Goal: Complete application form

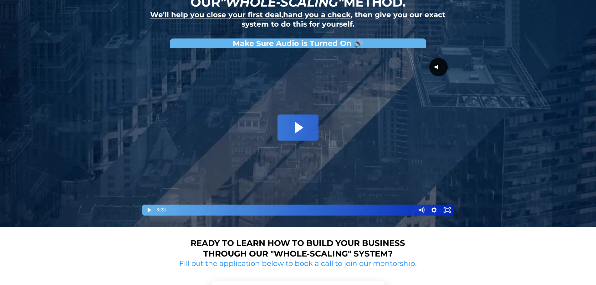
scroll to position [63, 0]
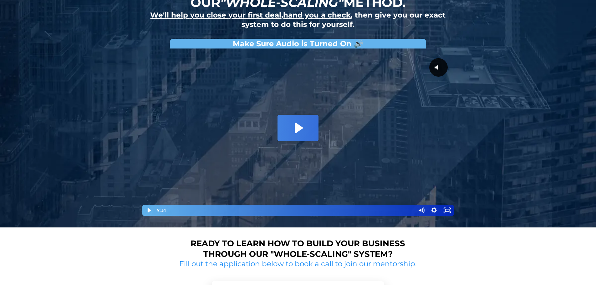
click at [310, 125] on icon "Play Video: David Choi - Whole-Scaling VSL V.2 (short)" at bounding box center [298, 128] width 41 height 26
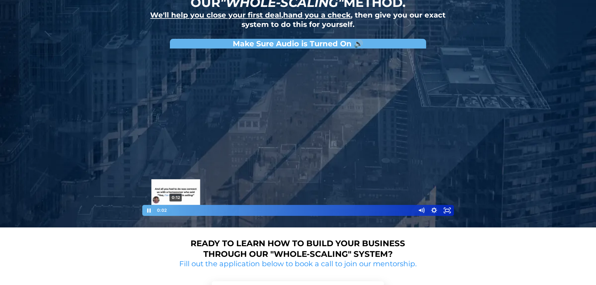
click at [176, 209] on div "0:12" at bounding box center [291, 210] width 241 height 11
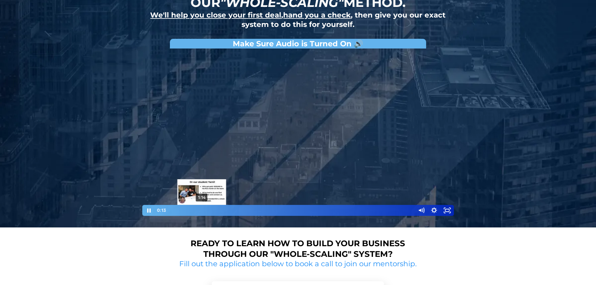
click at [202, 210] on div "1:14" at bounding box center [291, 210] width 241 height 11
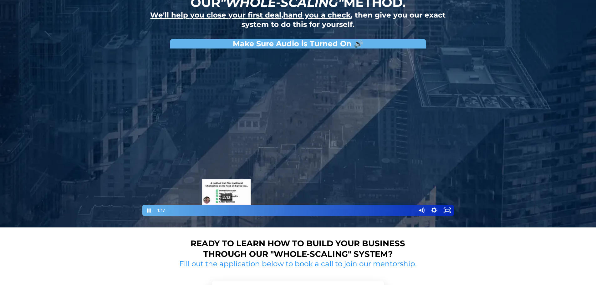
click at [227, 209] on div "2:13" at bounding box center [291, 210] width 241 height 11
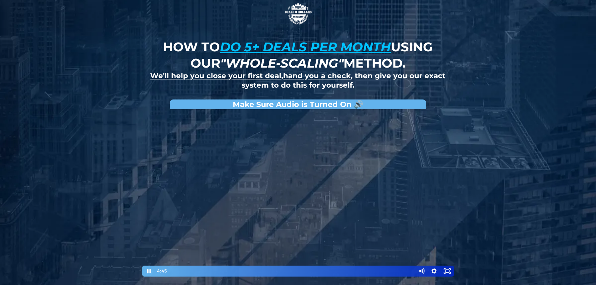
scroll to position [0, 0]
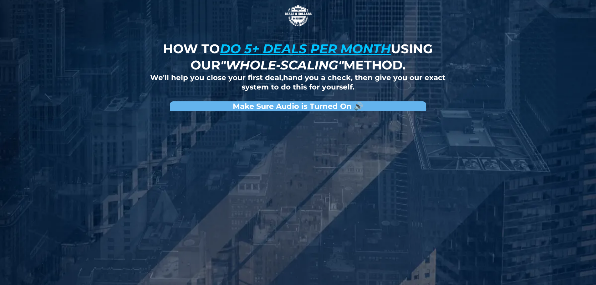
drag, startPoint x: 218, startPoint y: 44, endPoint x: 246, endPoint y: 45, distance: 27.9
click at [222, 44] on strong "How to do 5+ deals per month using our "whole-scaling" method." at bounding box center [298, 57] width 270 height 32
click at [228, 45] on u "do 5+ deals per month" at bounding box center [305, 48] width 171 height 15
click at [289, 45] on u "do 5+ deals per month" at bounding box center [305, 48] width 171 height 15
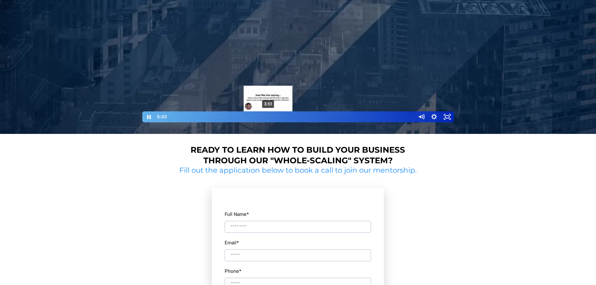
scroll to position [156, 0]
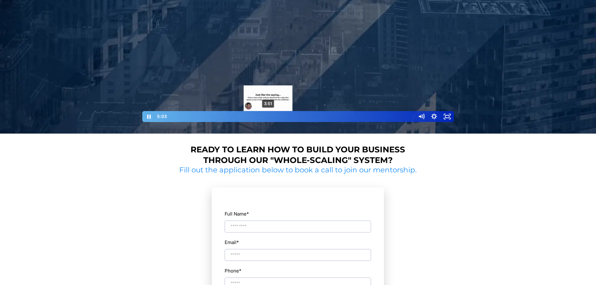
click at [256, 68] on div at bounding box center [298, 40] width 313 height 165
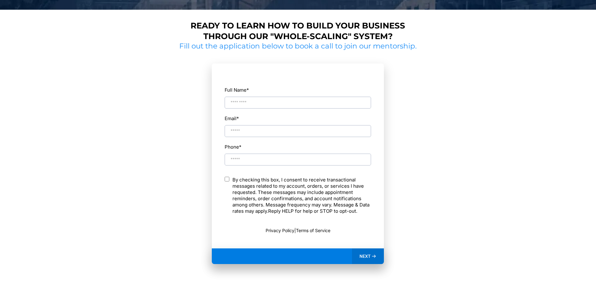
scroll to position [282, 0]
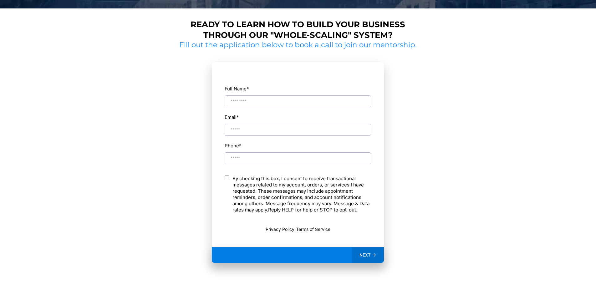
click at [261, 107] on input "Full Name *" at bounding box center [298, 101] width 146 height 12
type input "*****"
click at [254, 133] on input "Email *" at bounding box center [298, 130] width 146 height 12
type input "**********"
click at [260, 164] on input "Phone *" at bounding box center [298, 158] width 146 height 12
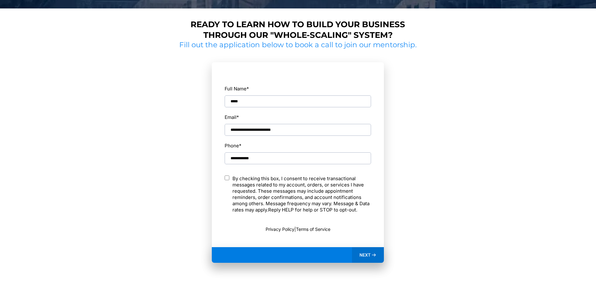
type input "**********"
click at [227, 174] on div "**********" at bounding box center [297, 158] width 147 height 178
click at [353, 255] on div "NEXT" at bounding box center [368, 255] width 32 height 16
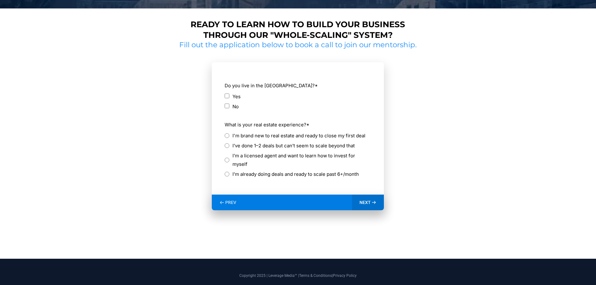
click at [226, 94] on div "Yes" at bounding box center [298, 96] width 146 height 8
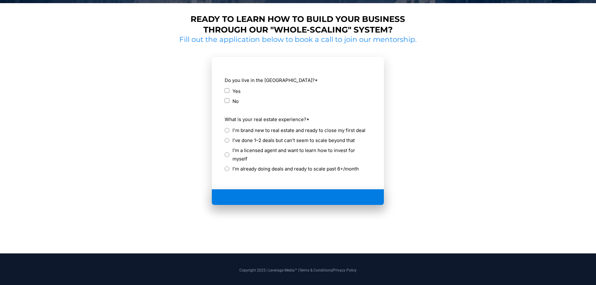
scroll to position [276, 0]
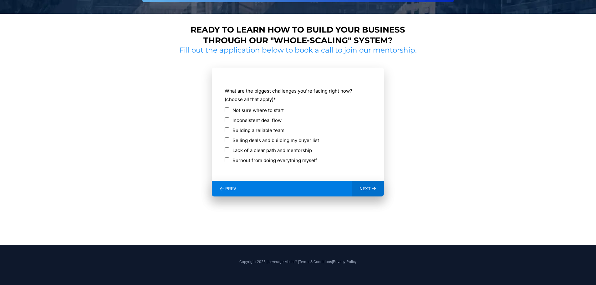
click at [227, 153] on div "Lack of a clear path and mentorship" at bounding box center [298, 150] width 146 height 8
click at [363, 193] on div "NEXT" at bounding box center [368, 189] width 32 height 16
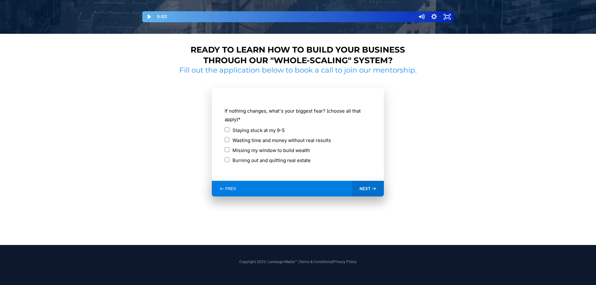
scroll to position [256, 0]
click at [381, 197] on section "**********" at bounding box center [298, 150] width 242 height 150
click at [369, 183] on div "NEXT" at bounding box center [368, 189] width 32 height 16
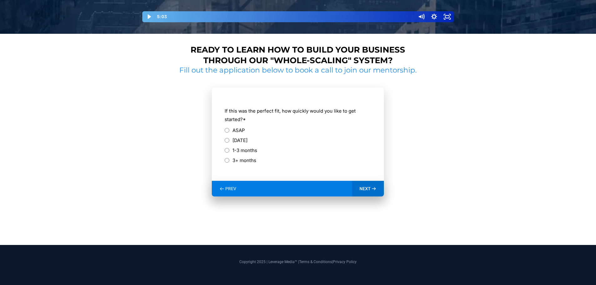
click at [365, 186] on div "NEXT" at bounding box center [368, 189] width 32 height 16
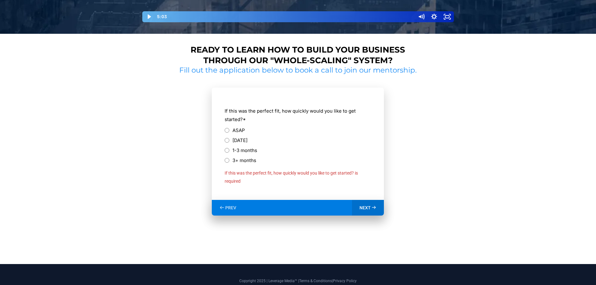
scroll to position [275, 0]
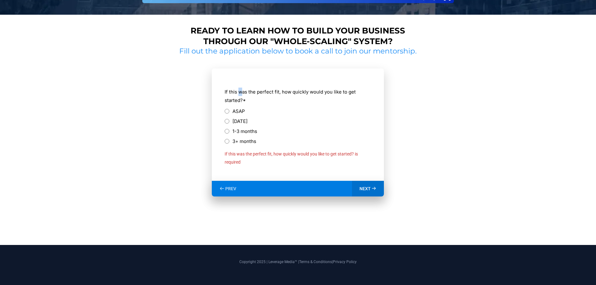
click at [247, 93] on label "If this was the perfect fit, how quickly would you like to get started? *" at bounding box center [298, 96] width 146 height 17
click at [286, 92] on label "If this was the perfect fit, how quickly would you like to get started? *" at bounding box center [298, 96] width 146 height 17
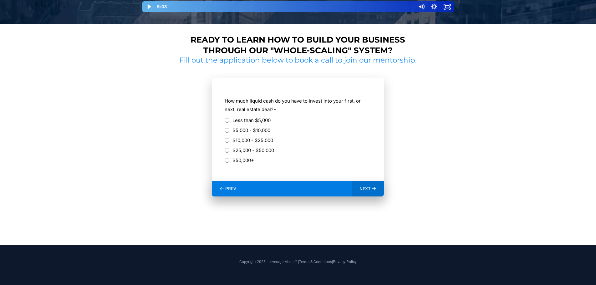
click at [373, 186] on div "NEXT" at bounding box center [368, 189] width 32 height 16
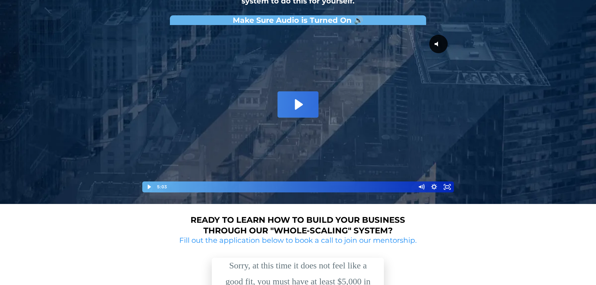
scroll to position [54, 0]
